Goal: Find specific page/section

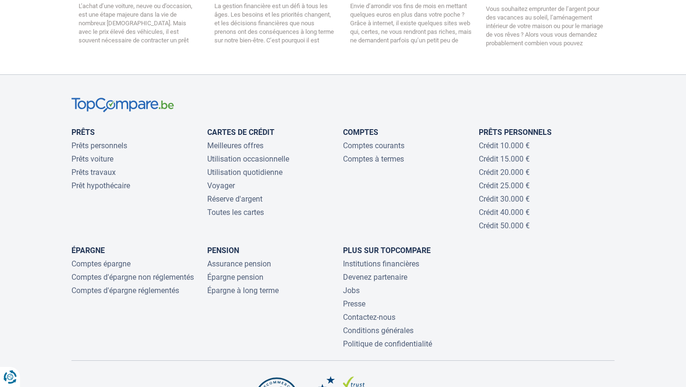
scroll to position [2029, 0]
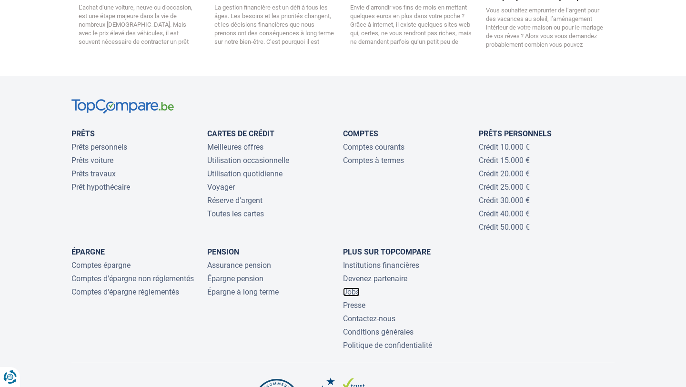
click at [351, 287] on link "Jobs" at bounding box center [351, 291] width 17 height 9
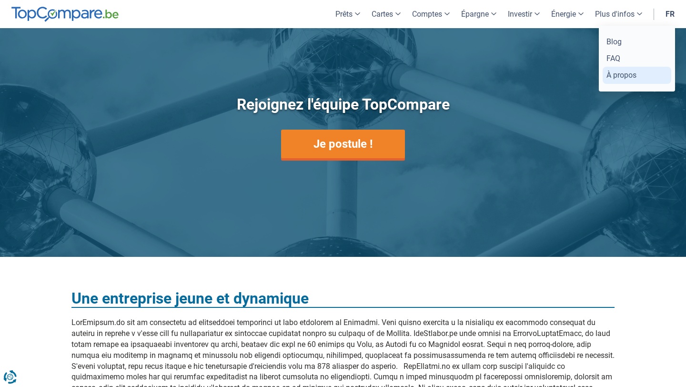
click at [625, 75] on link "À propos" at bounding box center [637, 75] width 69 height 17
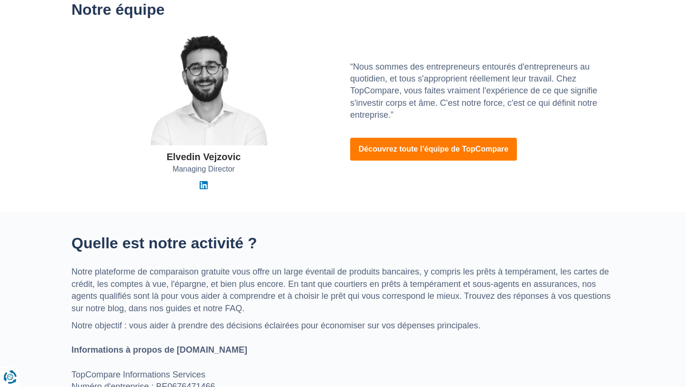
scroll to position [171, 0]
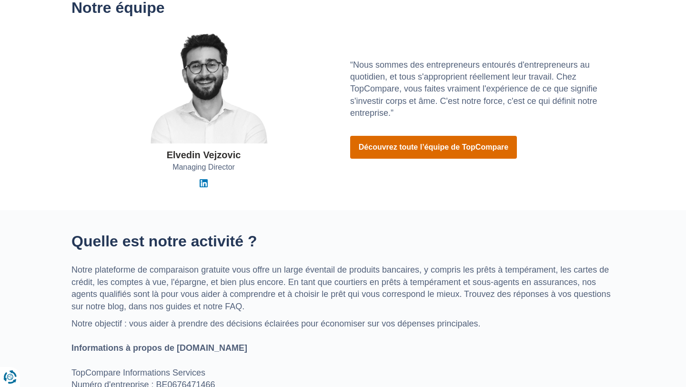
click at [398, 141] on link "Découvrez toute l’équipe de TopCompare" at bounding box center [433, 147] width 167 height 23
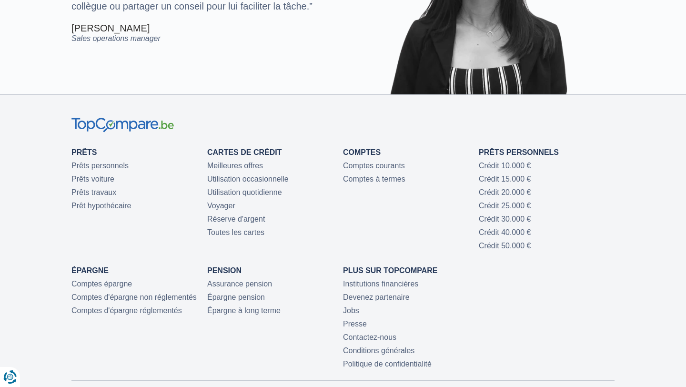
scroll to position [2166, 0]
